Goal: Transaction & Acquisition: Purchase product/service

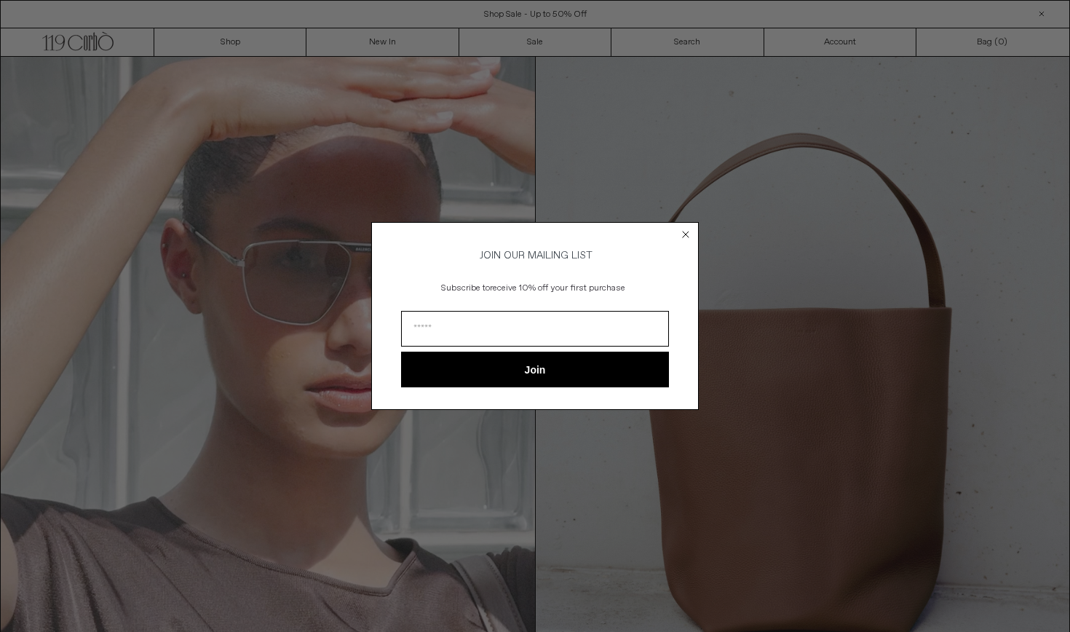
click at [684, 231] on icon "Close dialog" at bounding box center [686, 234] width 6 height 6
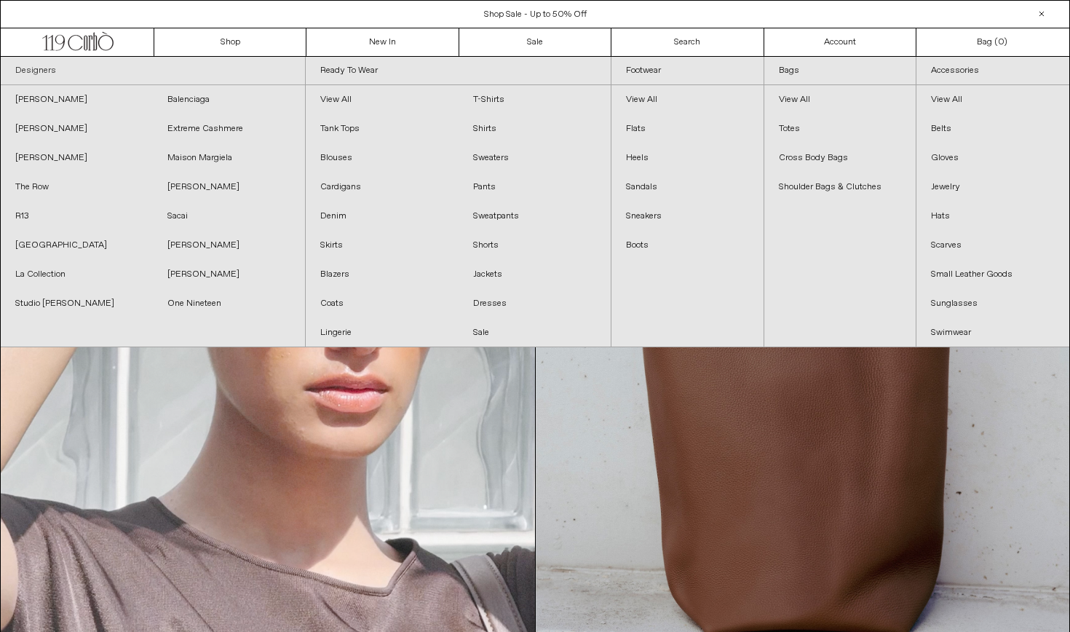
click at [31, 74] on link "Designers" at bounding box center [153, 71] width 304 height 28
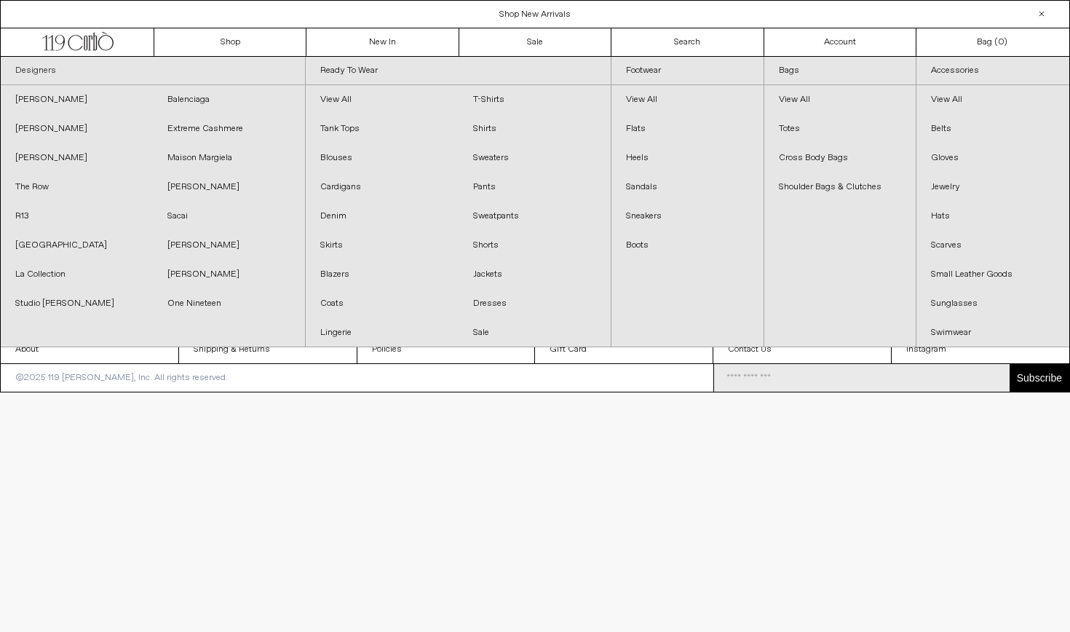
click at [39, 76] on link "Designers" at bounding box center [153, 71] width 304 height 28
click at [194, 240] on link "[PERSON_NAME]" at bounding box center [229, 245] width 152 height 29
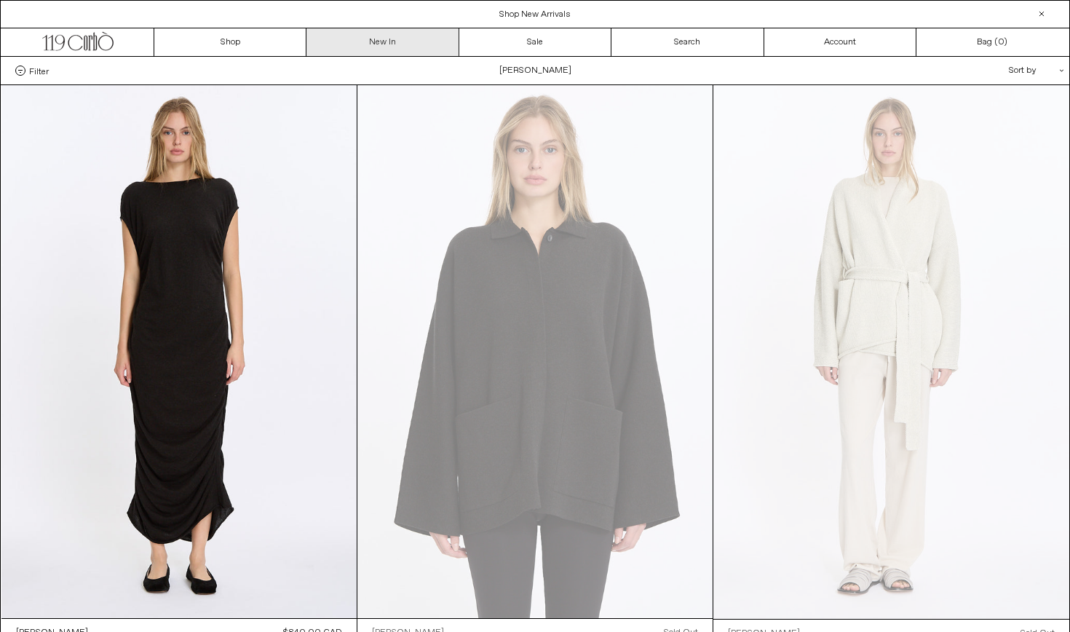
click at [405, 36] on link "New In" at bounding box center [382, 42] width 152 height 28
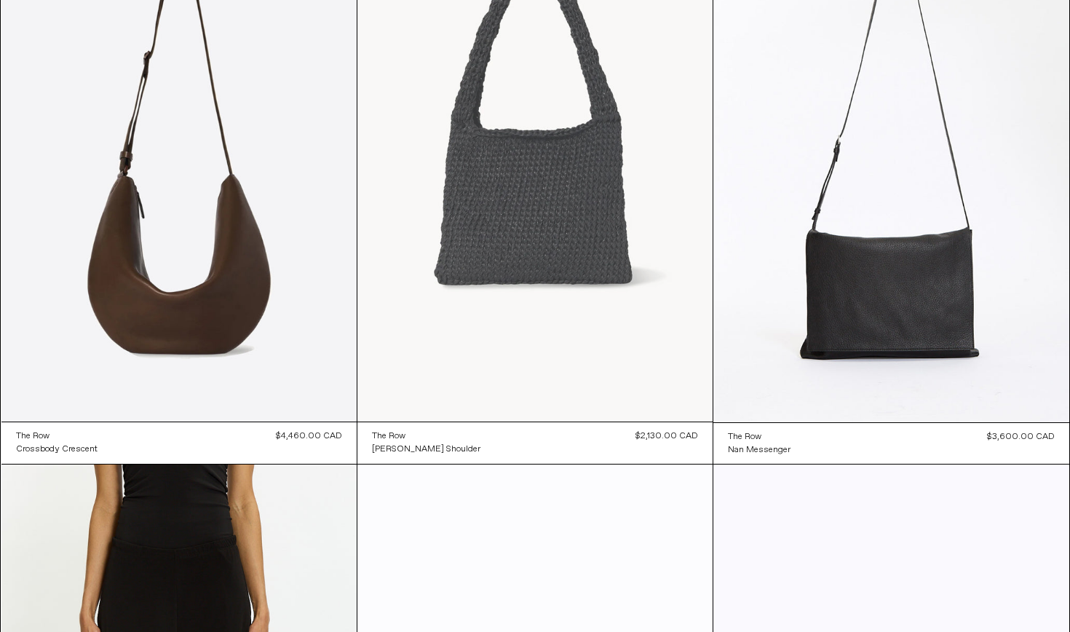
scroll to position [197, 0]
click at [544, 229] on at bounding box center [534, 154] width 355 height 533
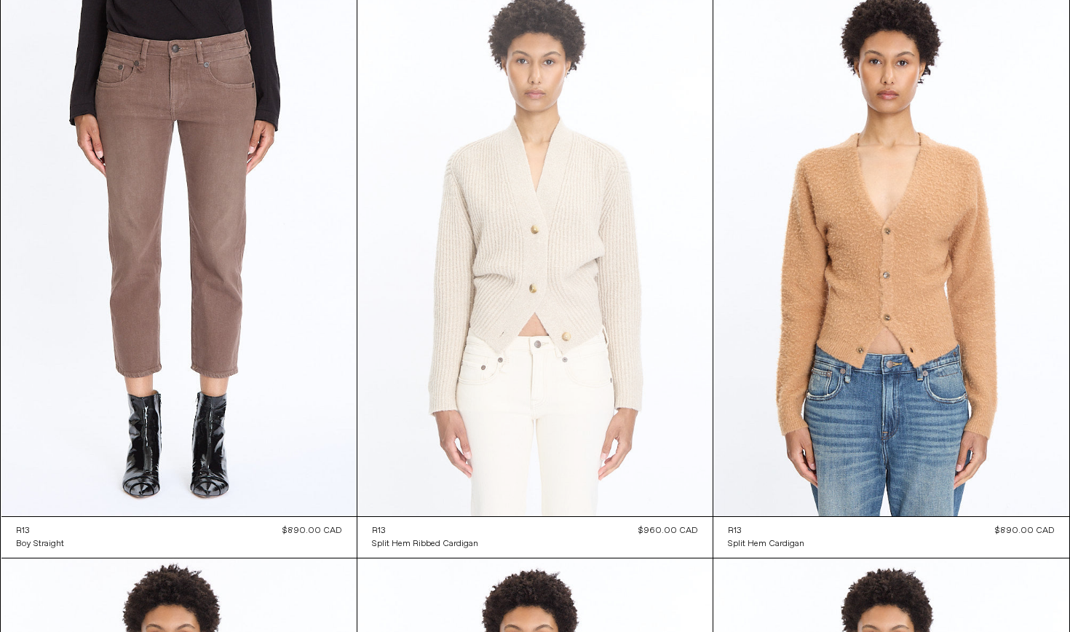
scroll to position [4134, 0]
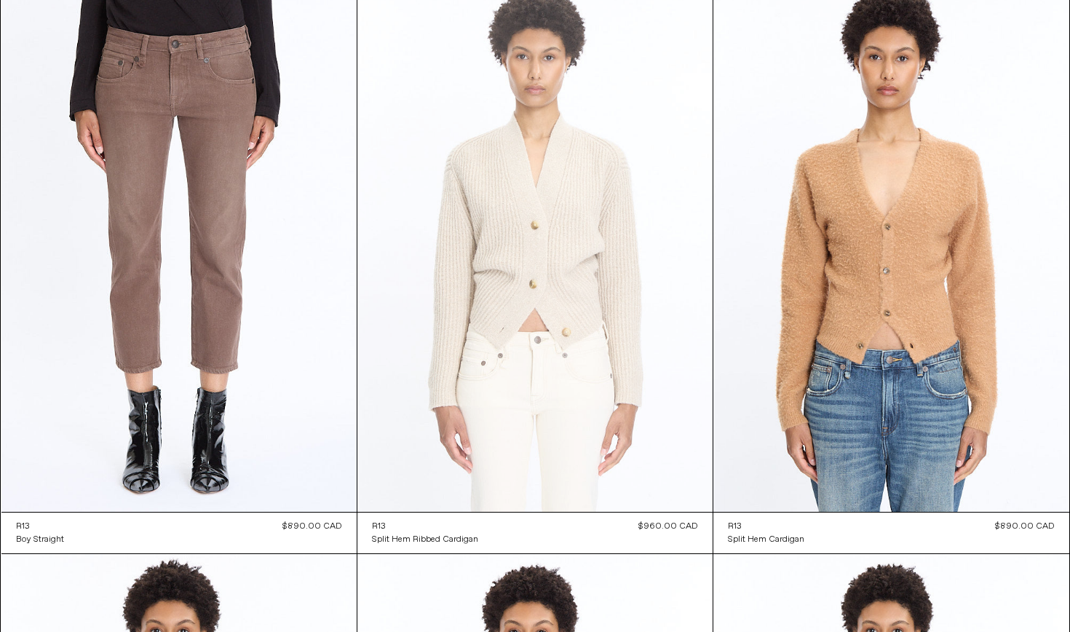
click at [547, 245] on at bounding box center [534, 245] width 355 height 533
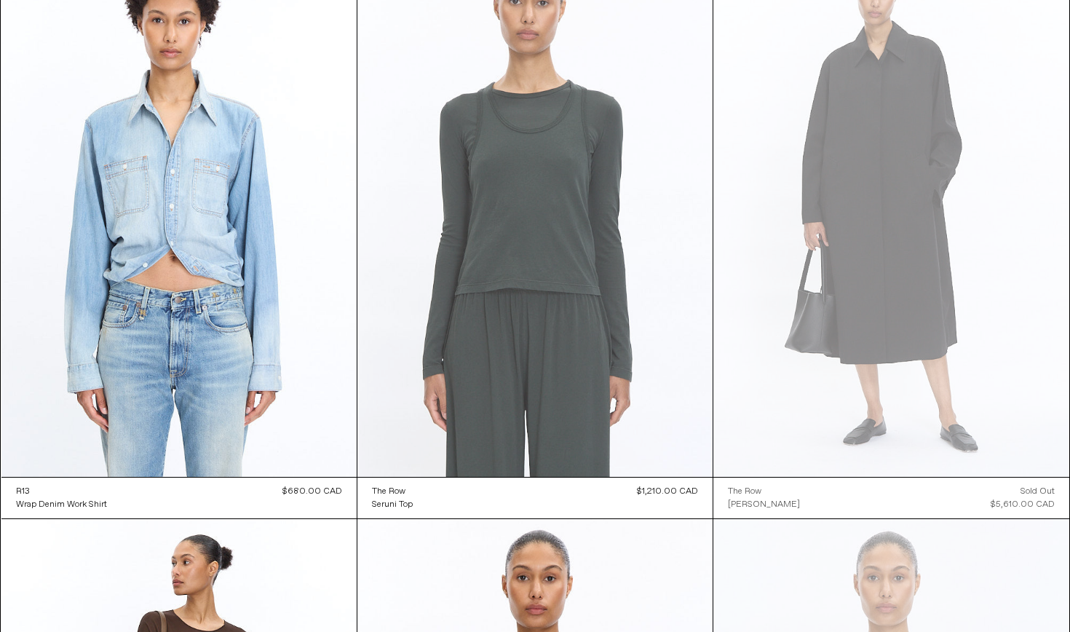
scroll to position [5900, 0]
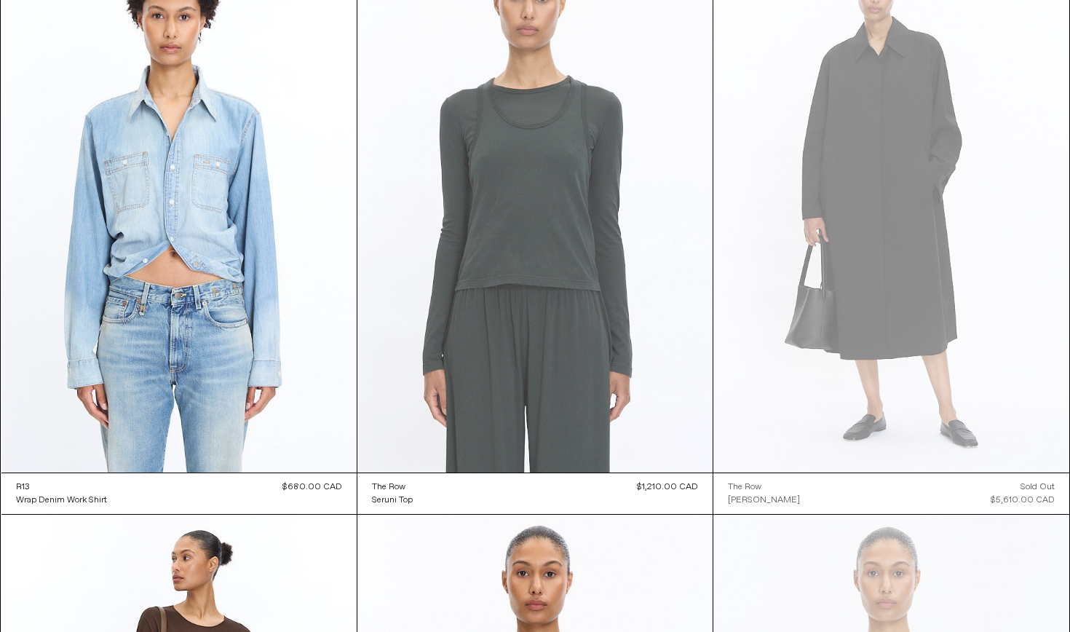
click at [528, 283] on at bounding box center [534, 205] width 355 height 533
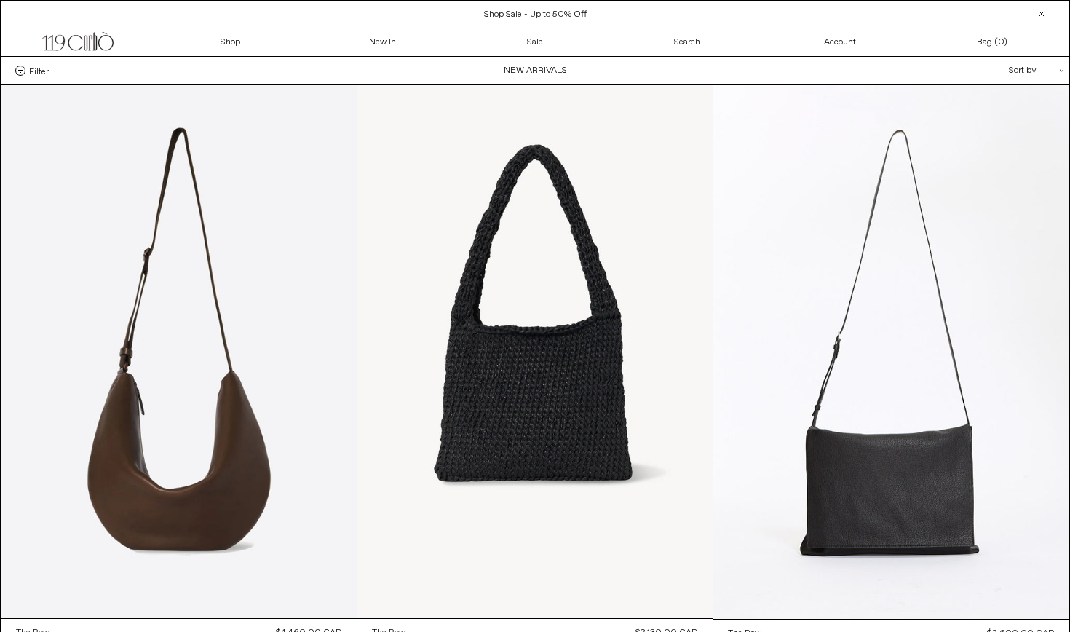
scroll to position [0, 0]
click at [1043, 11] on div at bounding box center [1041, 13] width 17 height 17
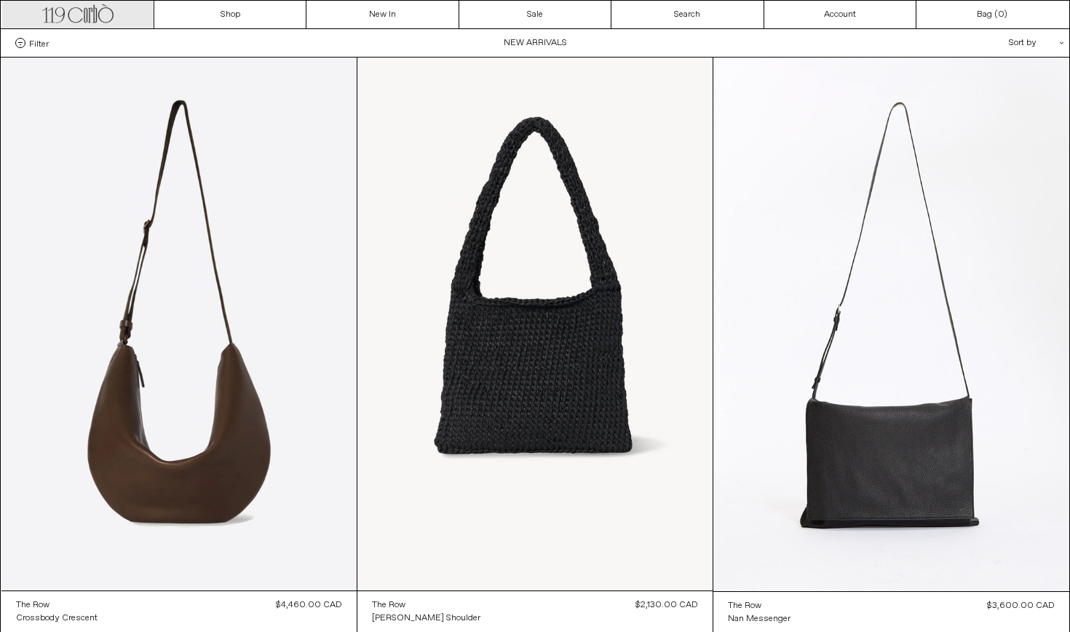
click at [95, 8] on icon at bounding box center [95, 14] width 4 height 18
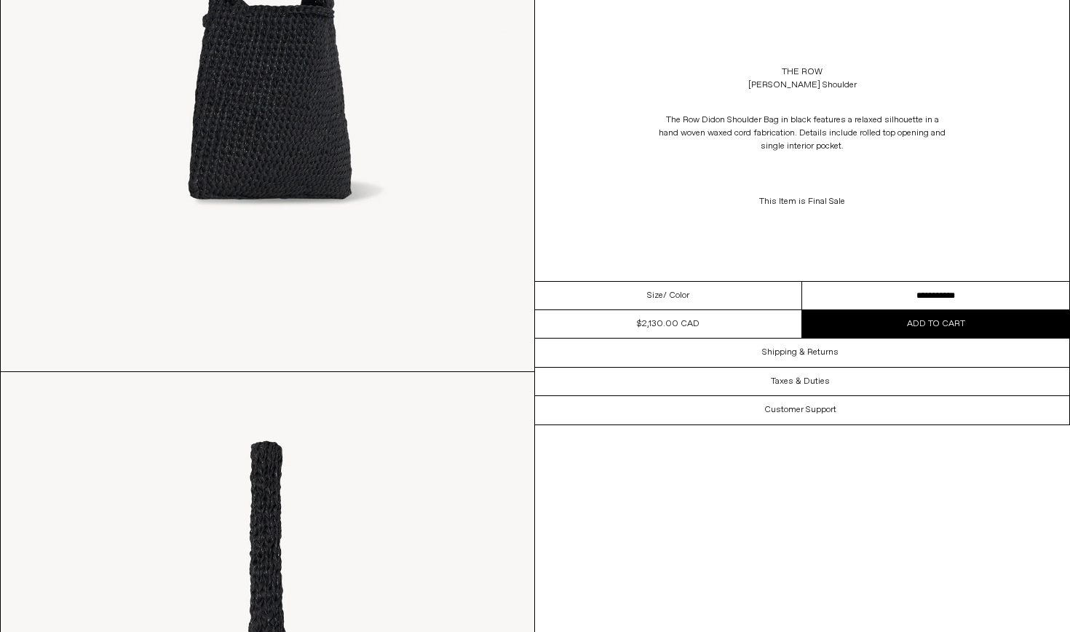
scroll to position [1039, 0]
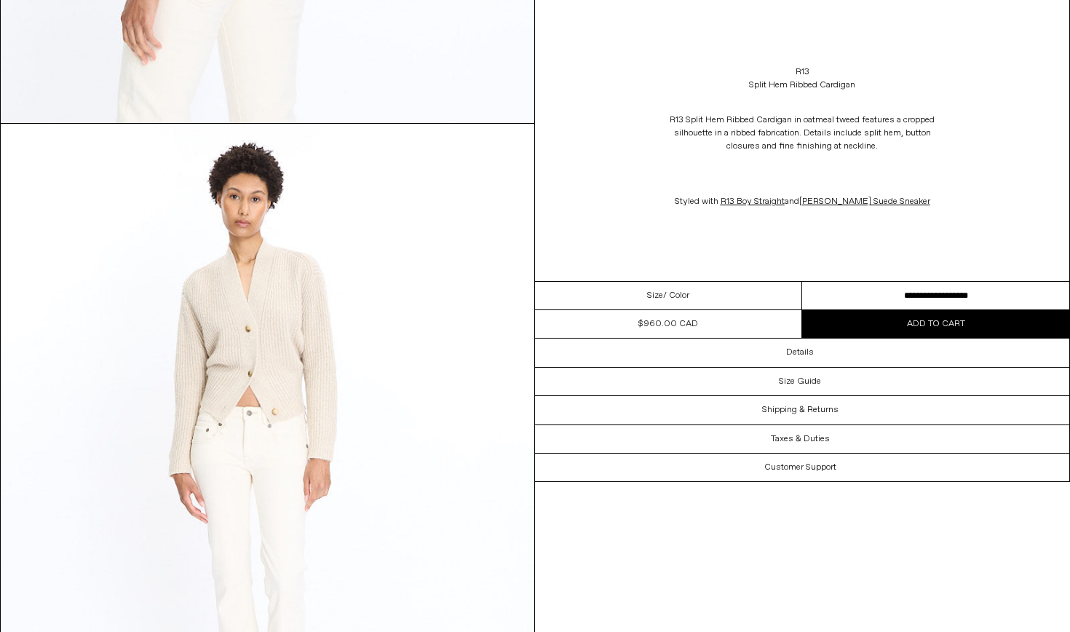
scroll to position [1974, 0]
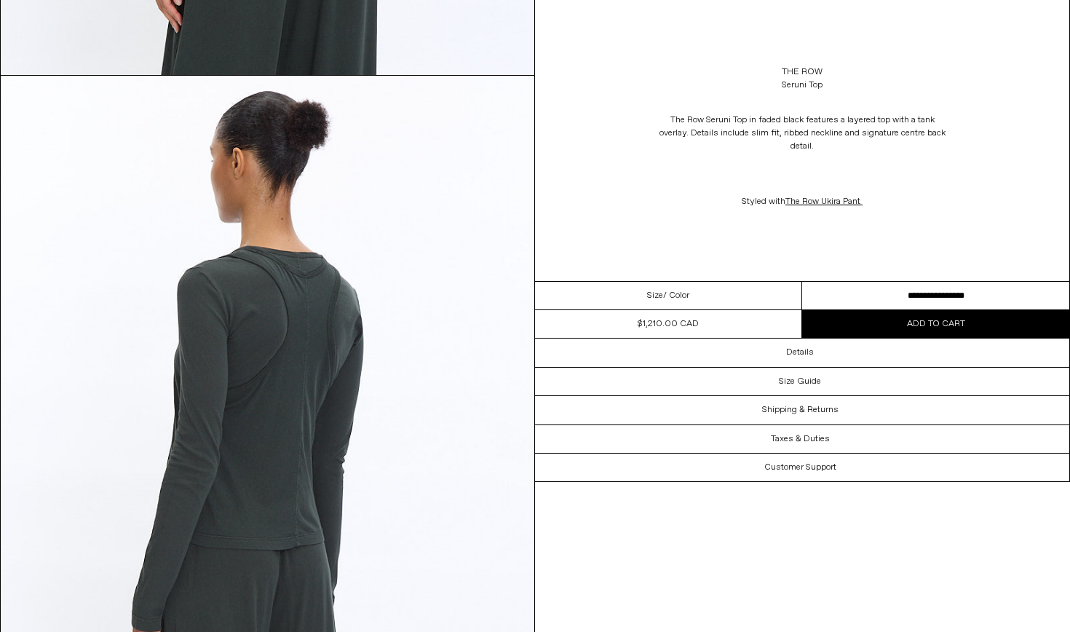
scroll to position [2013, 0]
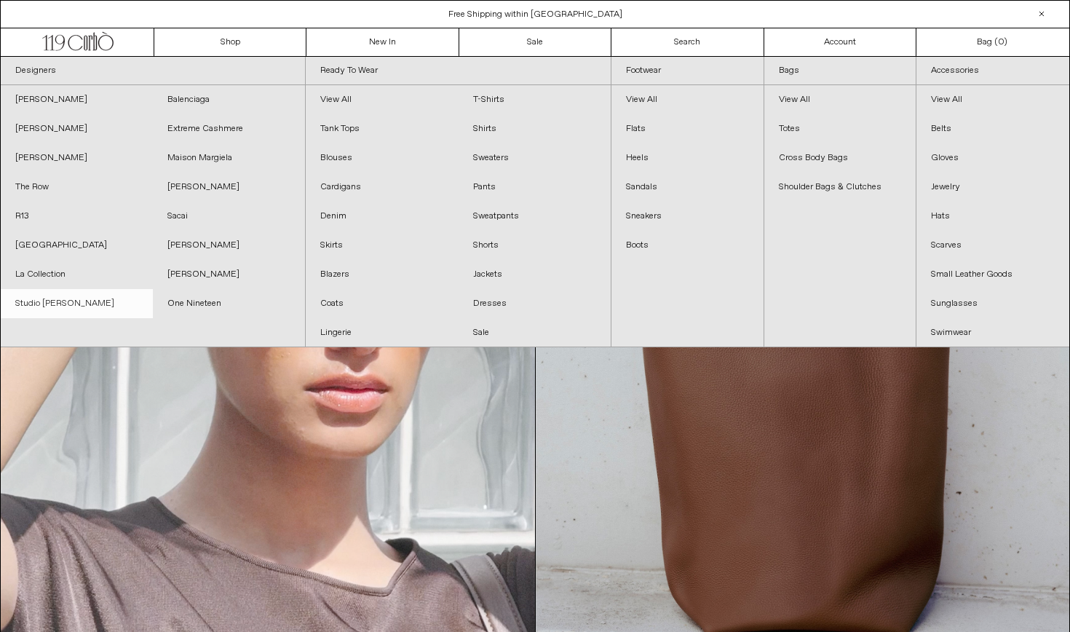
click at [57, 304] on link "Studio [PERSON_NAME]" at bounding box center [77, 303] width 152 height 29
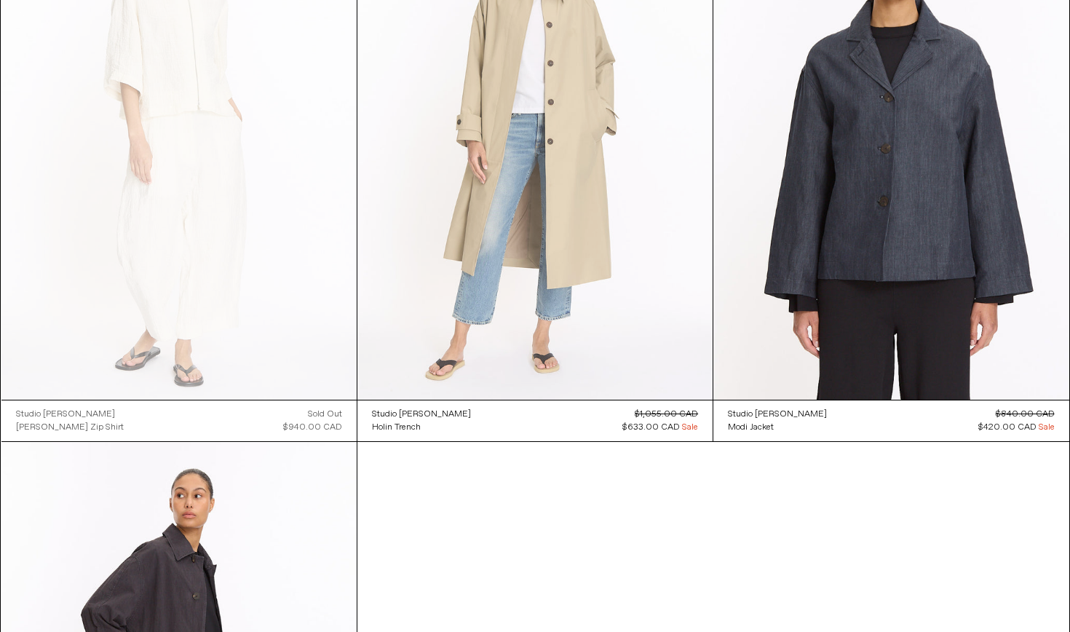
scroll to position [1363, 0]
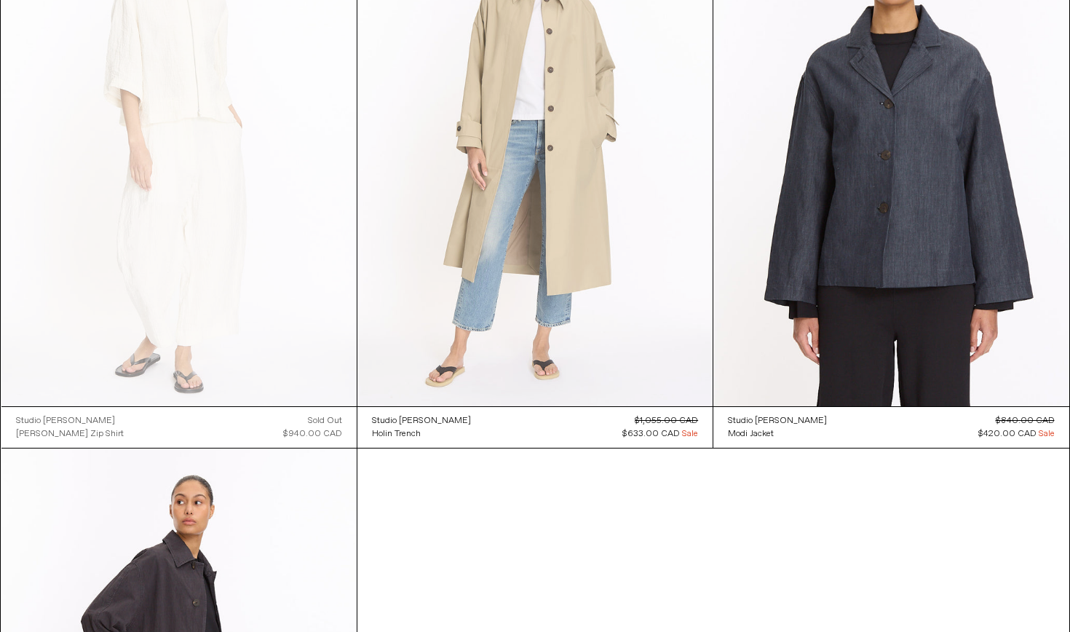
click at [585, 138] on at bounding box center [534, 139] width 355 height 533
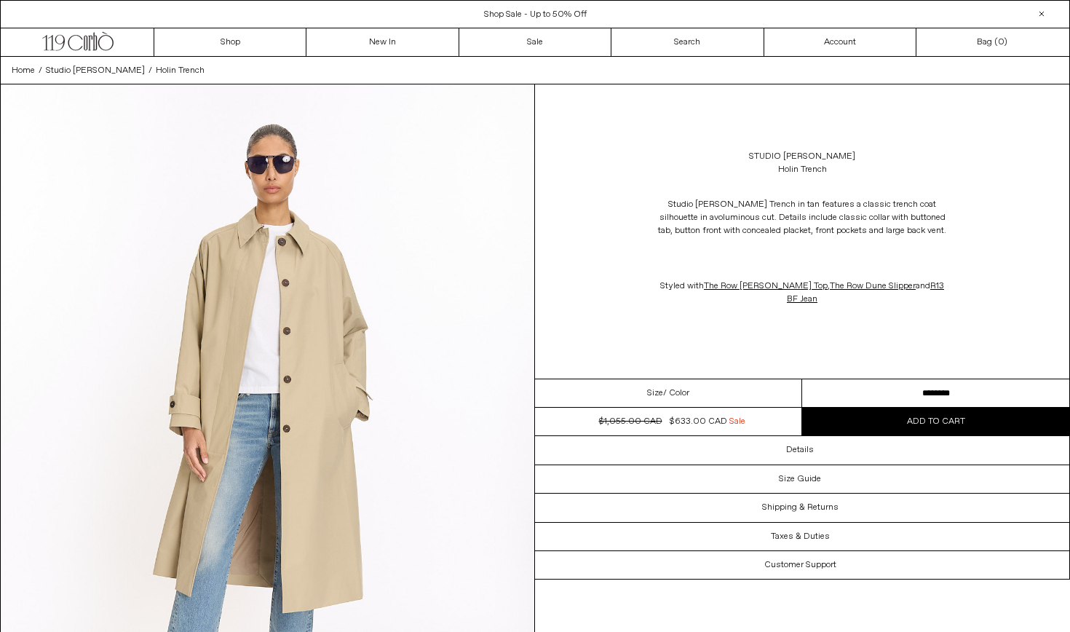
click at [617, 15] on div "Shop Sale - Up to 50% Off" at bounding box center [535, 14] width 1069 height 13
click at [1042, 15] on div at bounding box center [1041, 13] width 17 height 17
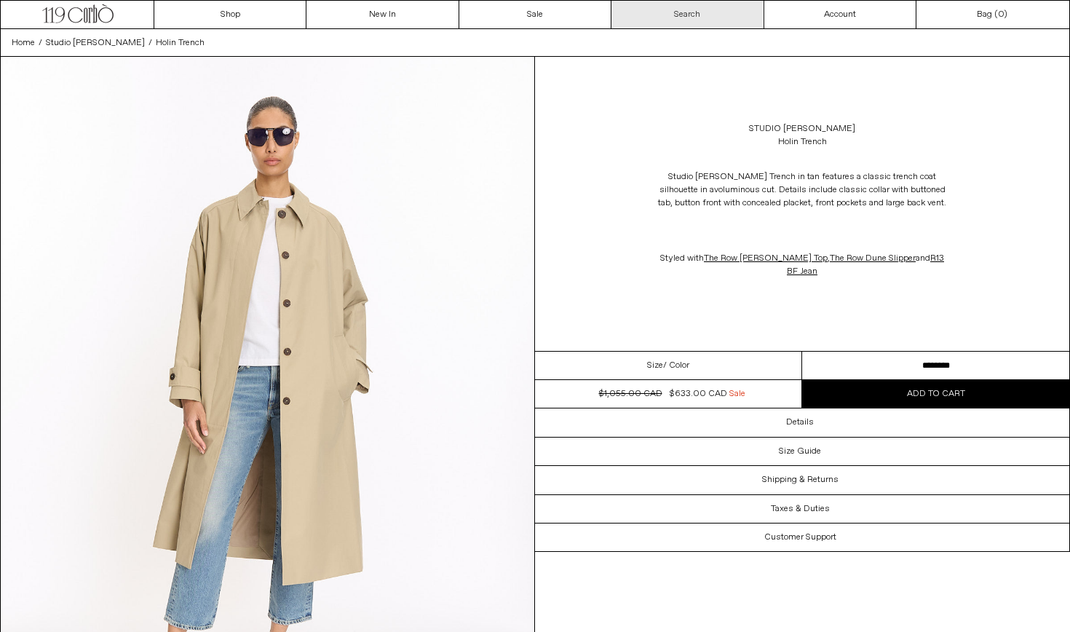
click at [680, 20] on link "Search" at bounding box center [687, 15] width 152 height 28
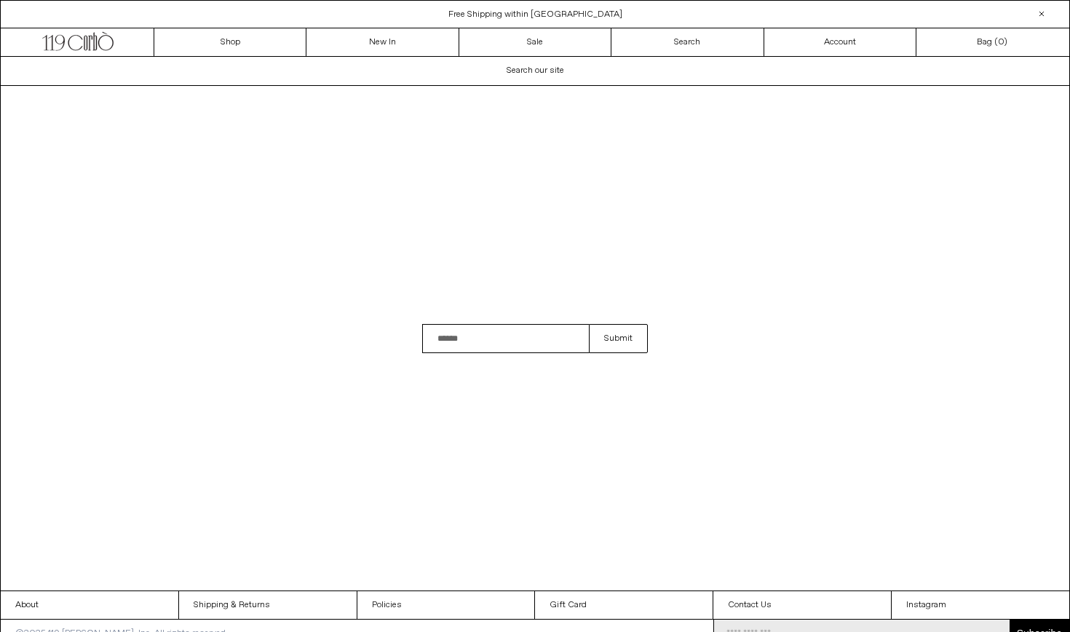
click at [526, 333] on input "Search" at bounding box center [505, 338] width 167 height 29
type input "*******"
click at [618, 338] on button "Submit" at bounding box center [618, 338] width 59 height 29
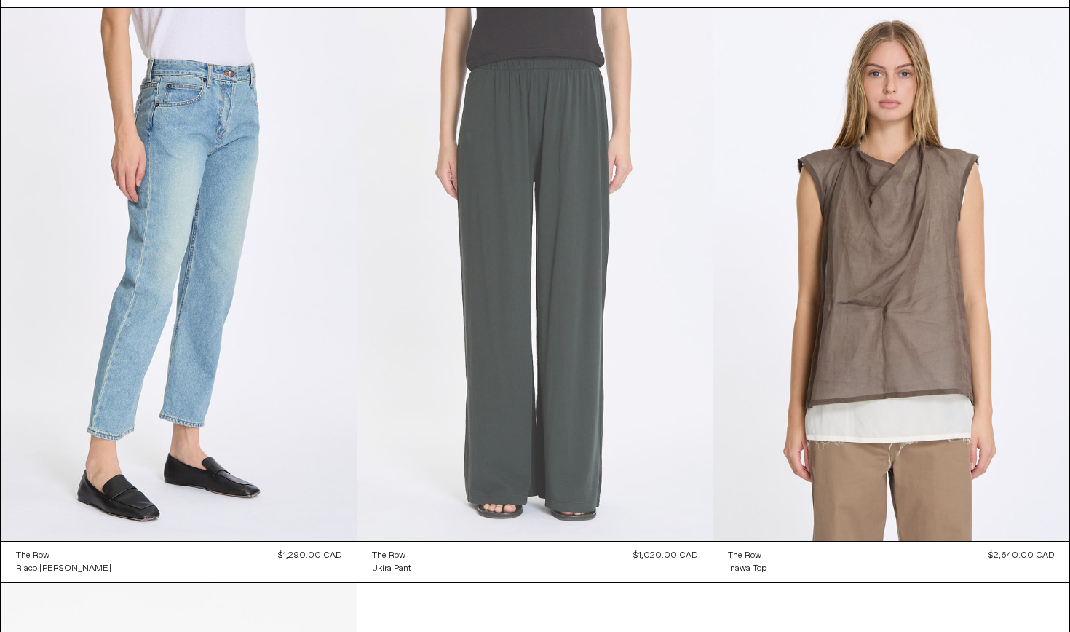
scroll to position [1334, 0]
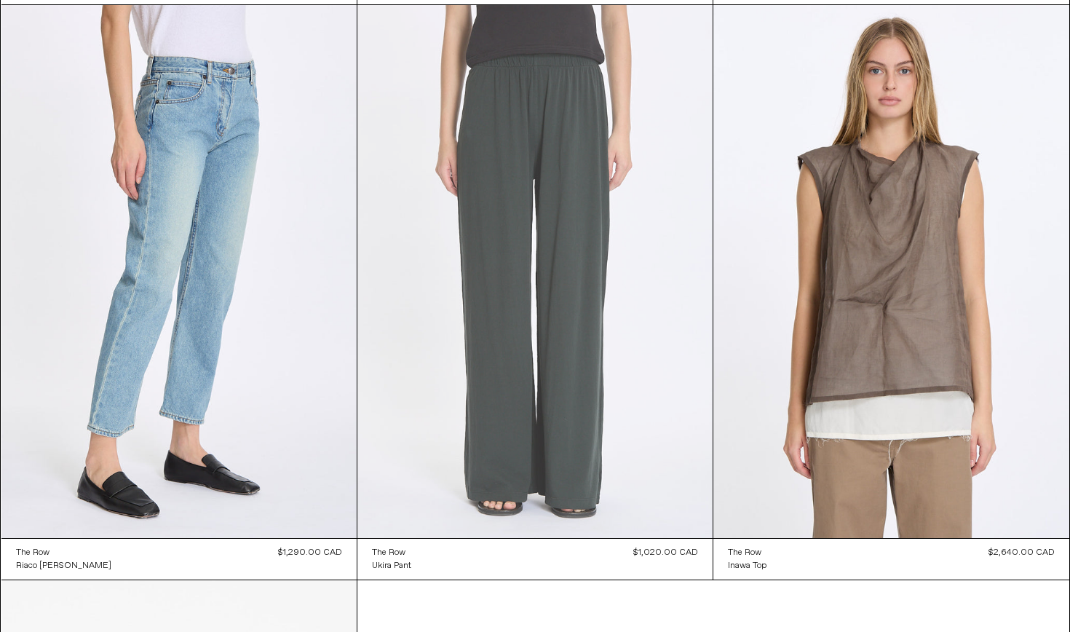
click at [574, 317] on at bounding box center [534, 271] width 355 height 533
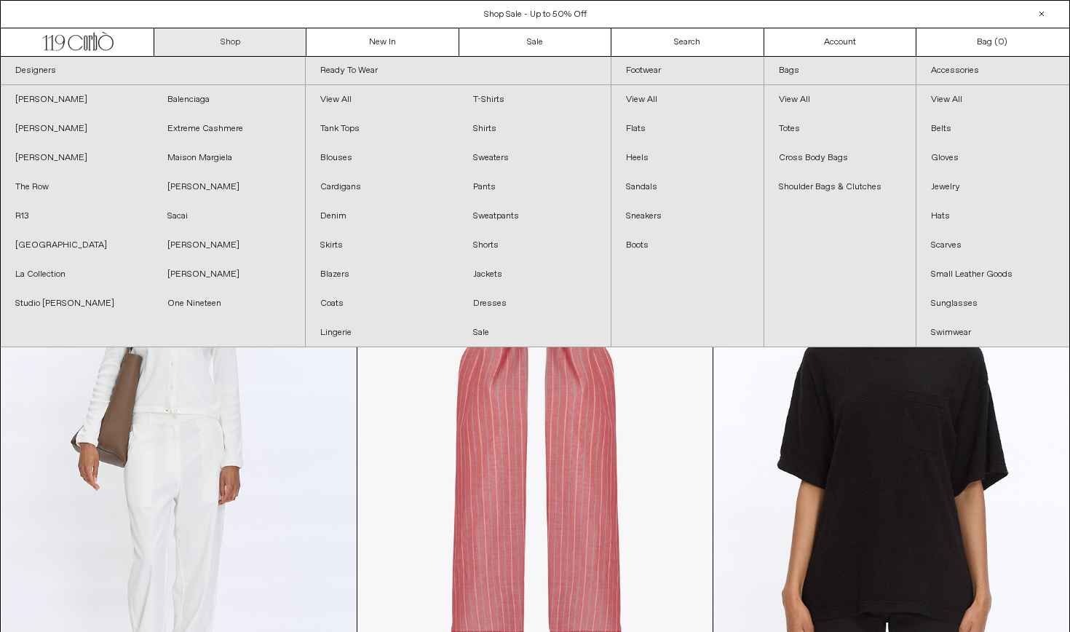
scroll to position [0, 0]
